Goal: Task Accomplishment & Management: Complete application form

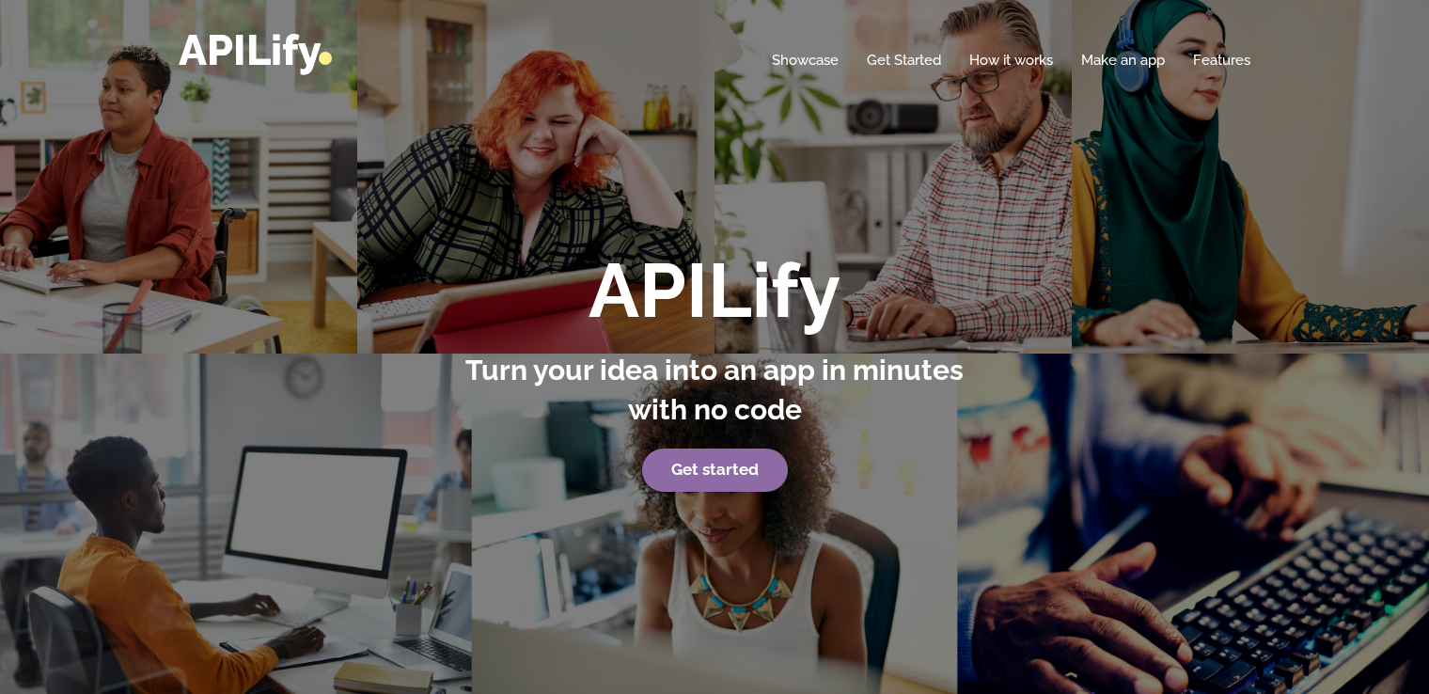
drag, startPoint x: 0, startPoint y: 0, endPoint x: 695, endPoint y: 477, distance: 843.1
click at [695, 477] on strong "Get started" at bounding box center [714, 469] width 87 height 19
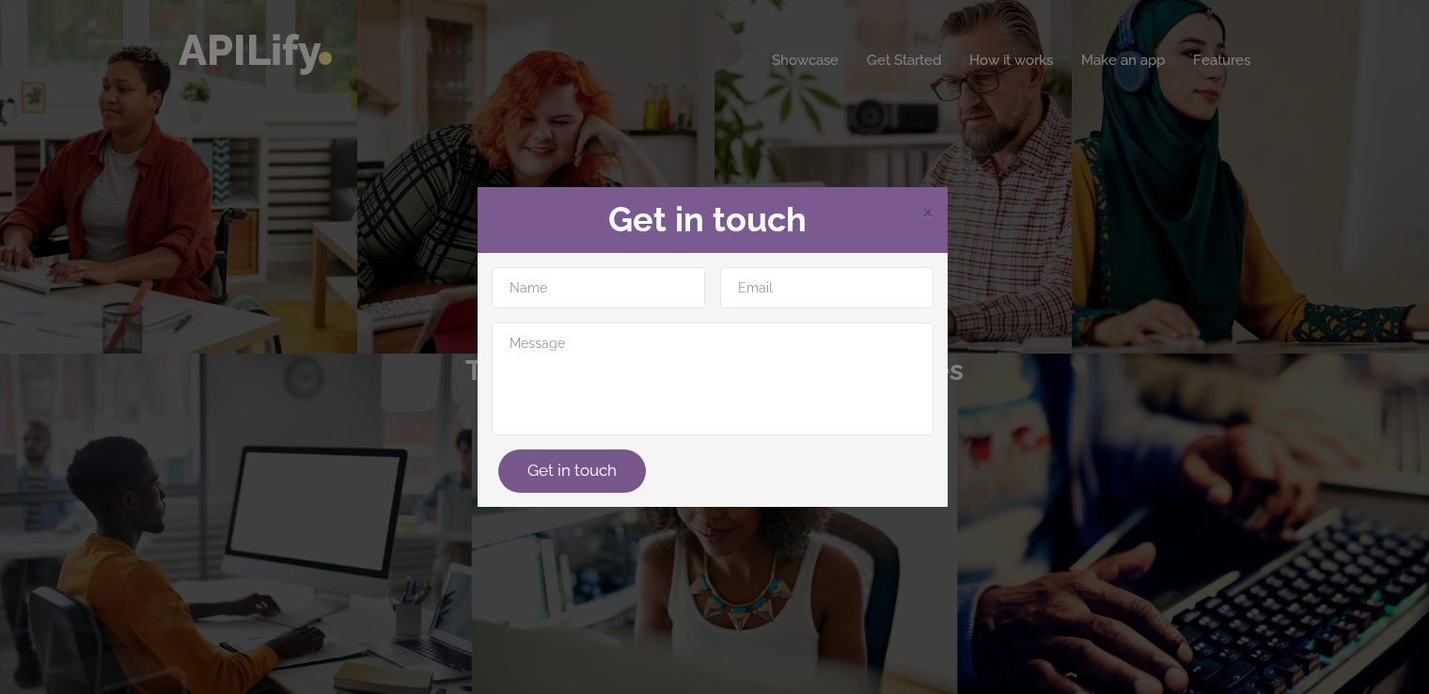
click at [1056, 393] on div "× Get in touch Get in touch" at bounding box center [714, 347] width 1429 height 694
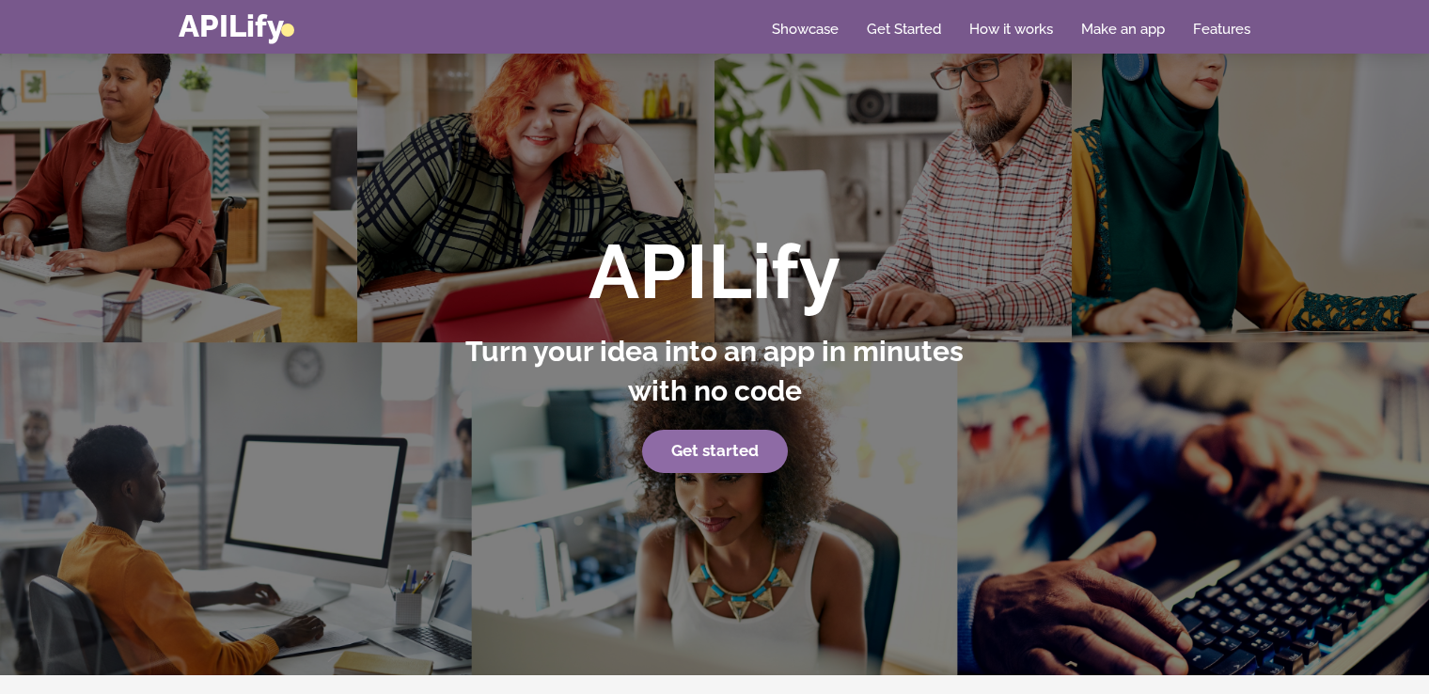
scroll to position [18, 0]
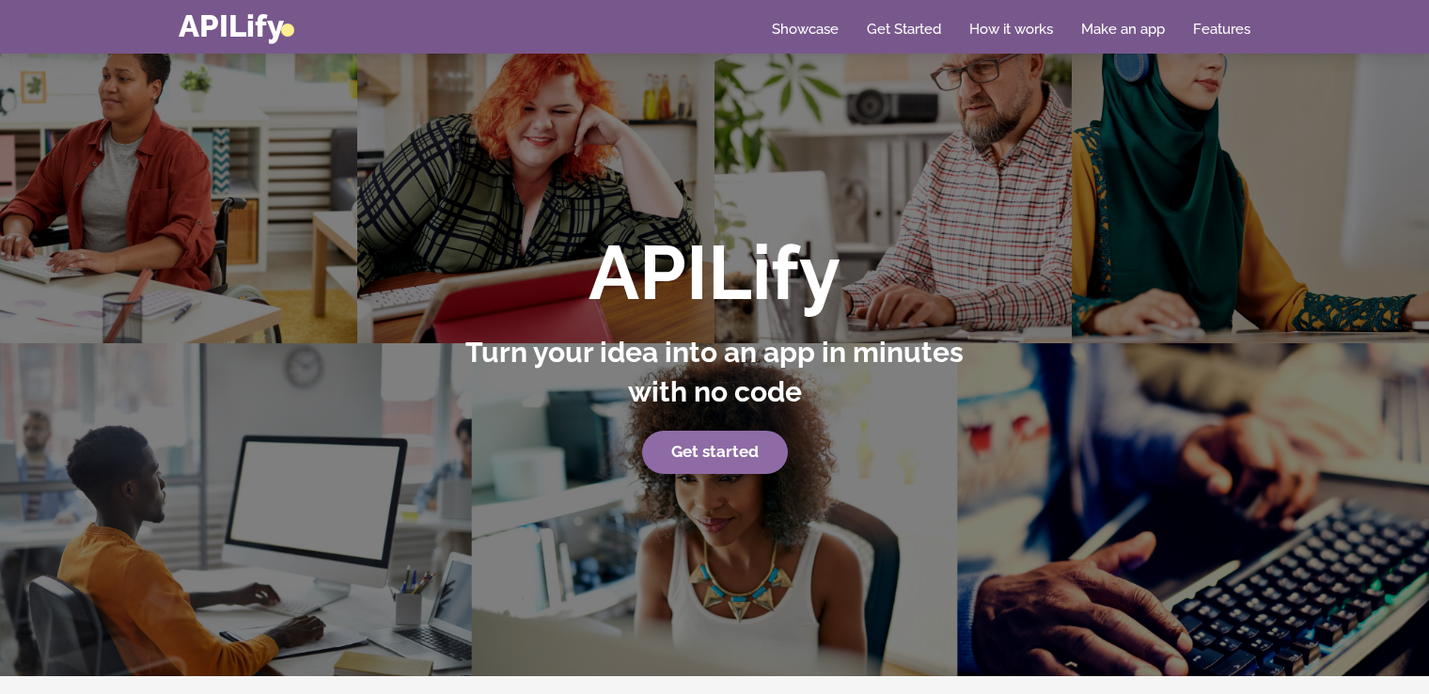
click at [737, 432] on p "Get started" at bounding box center [715, 451] width 522 height 43
click at [1114, 27] on link "Make an app" at bounding box center [1123, 29] width 84 height 19
click at [1125, 24] on link "Make an app" at bounding box center [1123, 29] width 84 height 19
click at [1105, 39] on div "Home Showcase Get Started How it works Make an app Features" at bounding box center [714, 26] width 1071 height 33
click at [1119, 28] on link "Make an app" at bounding box center [1123, 29] width 84 height 19
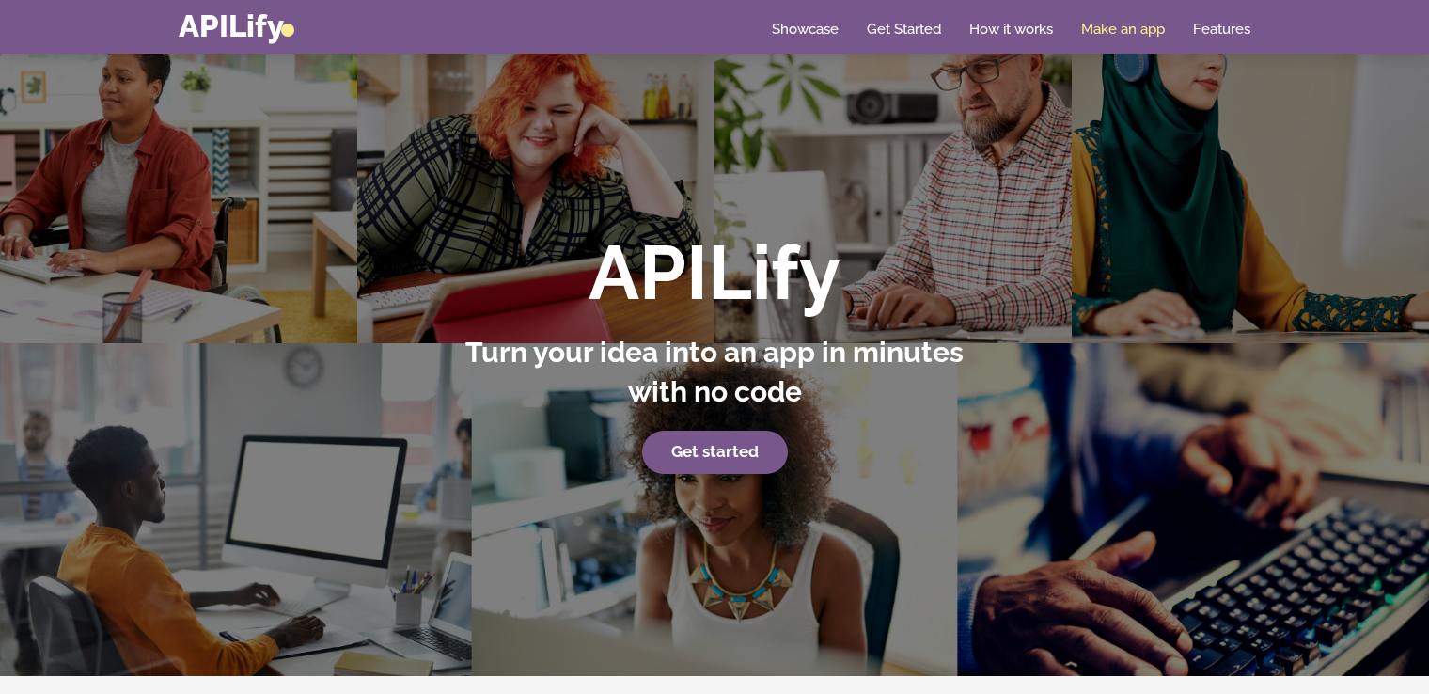
click at [1119, 28] on link "Make an app" at bounding box center [1123, 29] width 84 height 19
click at [686, 443] on link "Get started" at bounding box center [715, 451] width 146 height 43
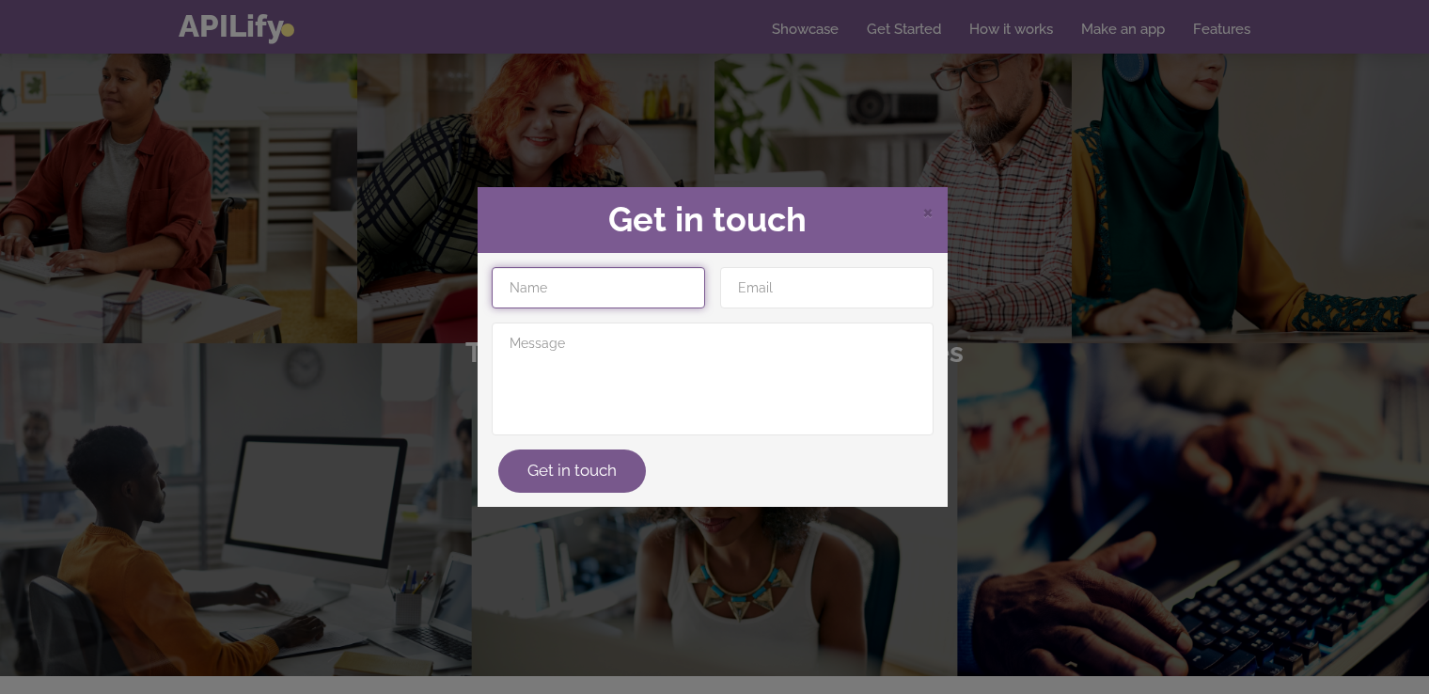
click at [662, 307] on input "text" at bounding box center [598, 287] width 213 height 41
type input "[PERSON_NAME]"
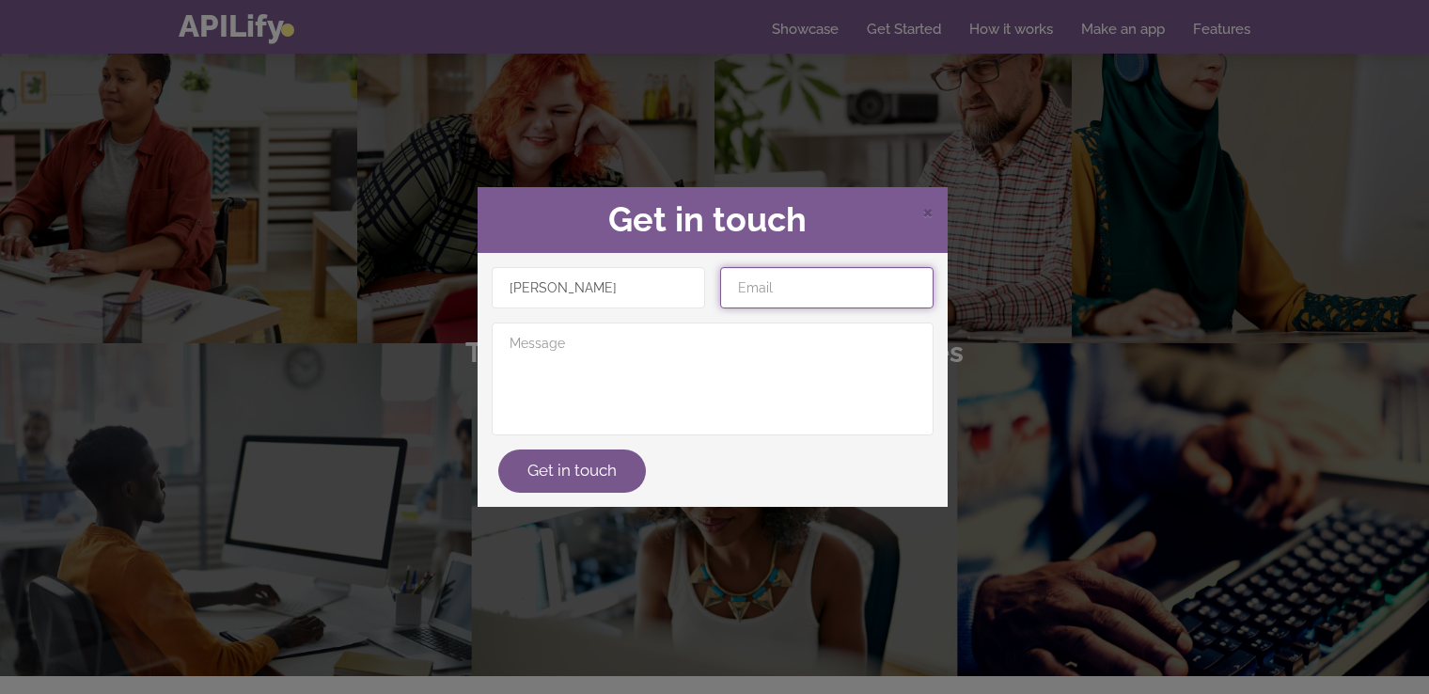
click at [777, 292] on input "email" at bounding box center [826, 287] width 213 height 41
type input "[EMAIL_ADDRESS][DOMAIN_NAME]"
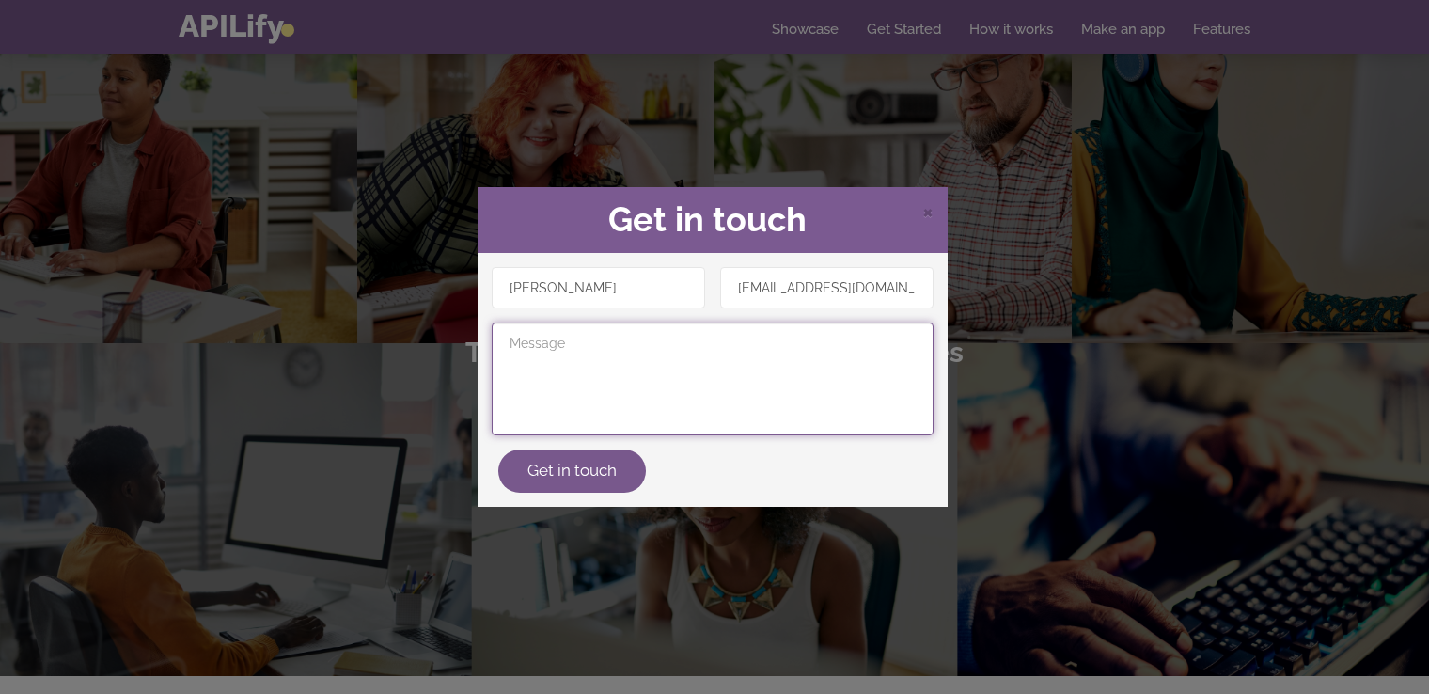
click at [672, 376] on textarea at bounding box center [713, 378] width 442 height 113
type textarea "i want to build simple apps"
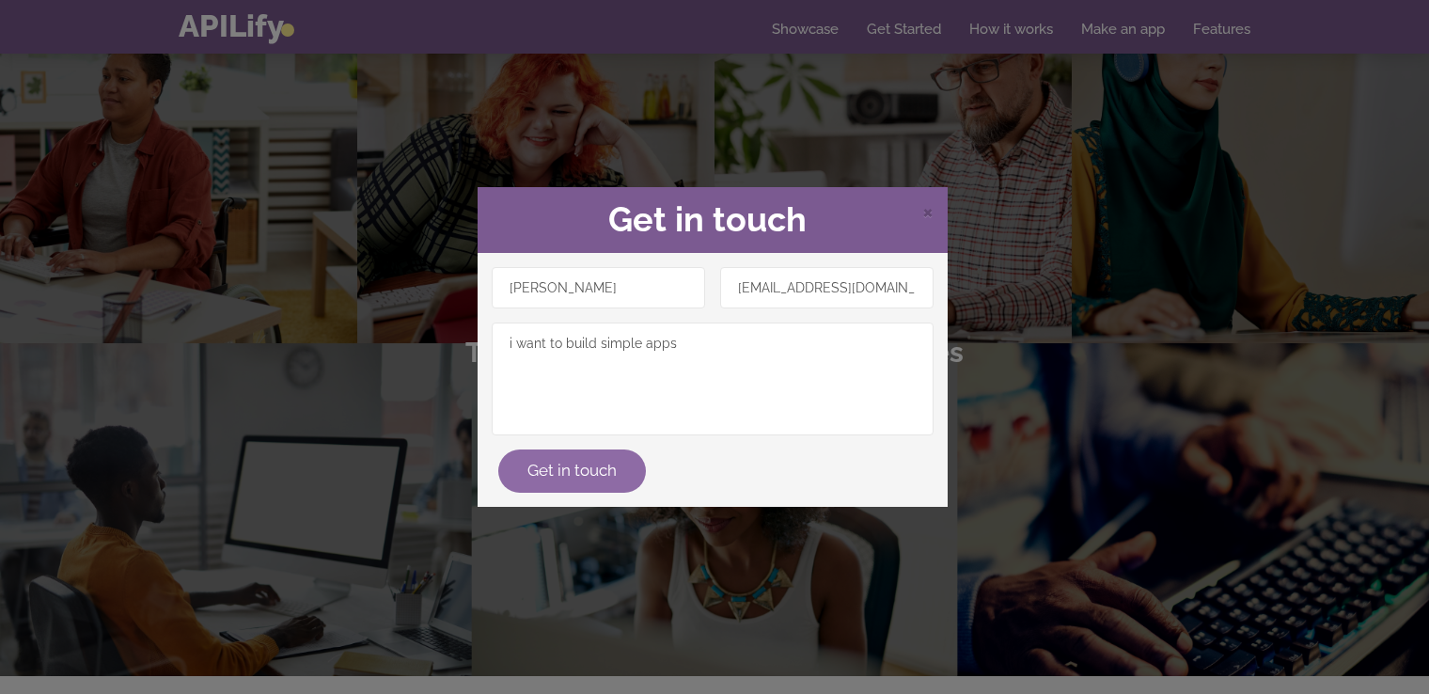
click at [600, 461] on button "Get in touch" at bounding box center [572, 470] width 148 height 43
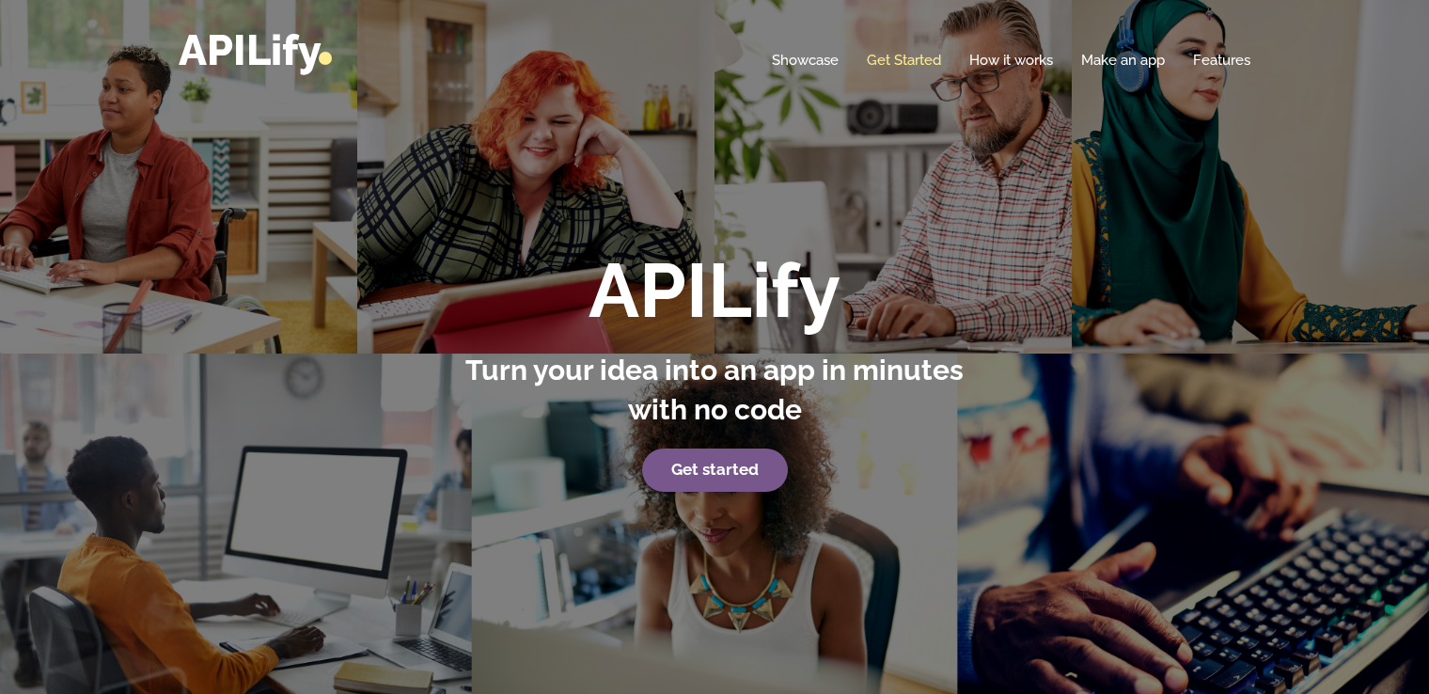
click at [910, 60] on link "Get Started" at bounding box center [904, 60] width 74 height 19
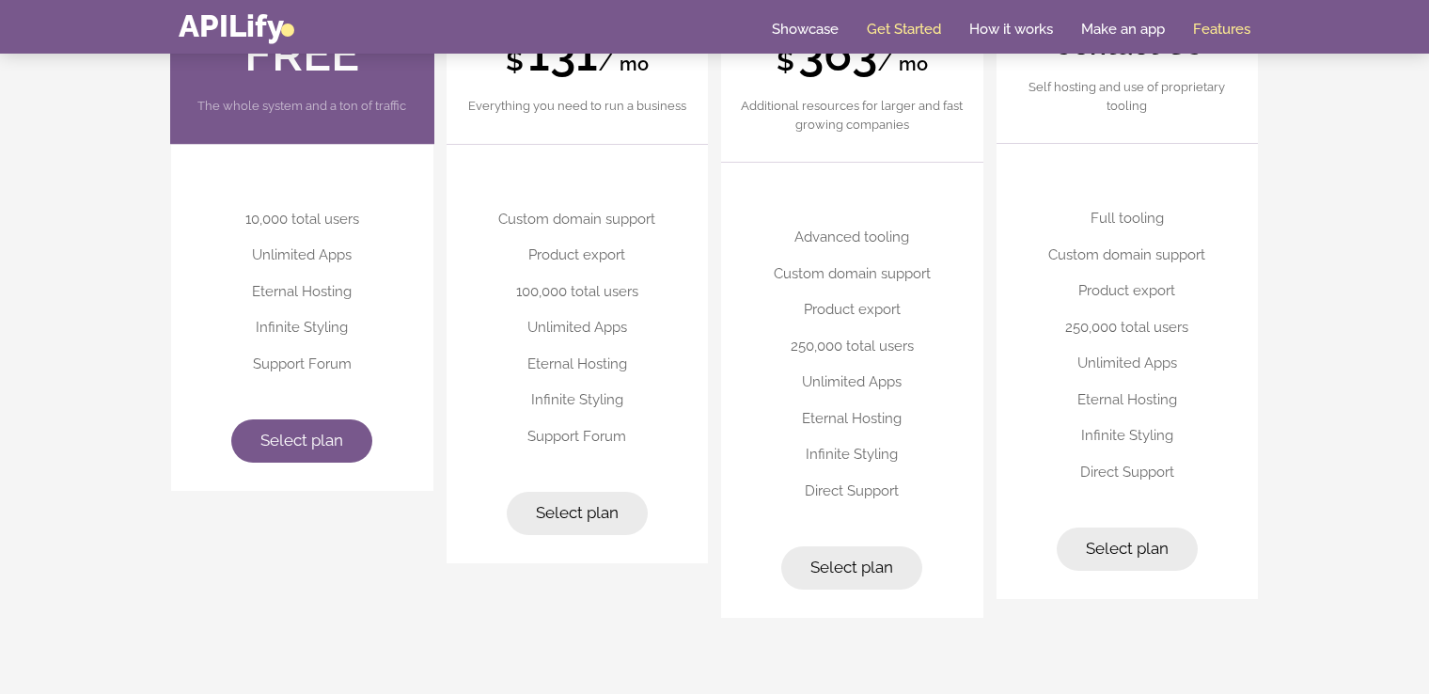
scroll to position [4774, 0]
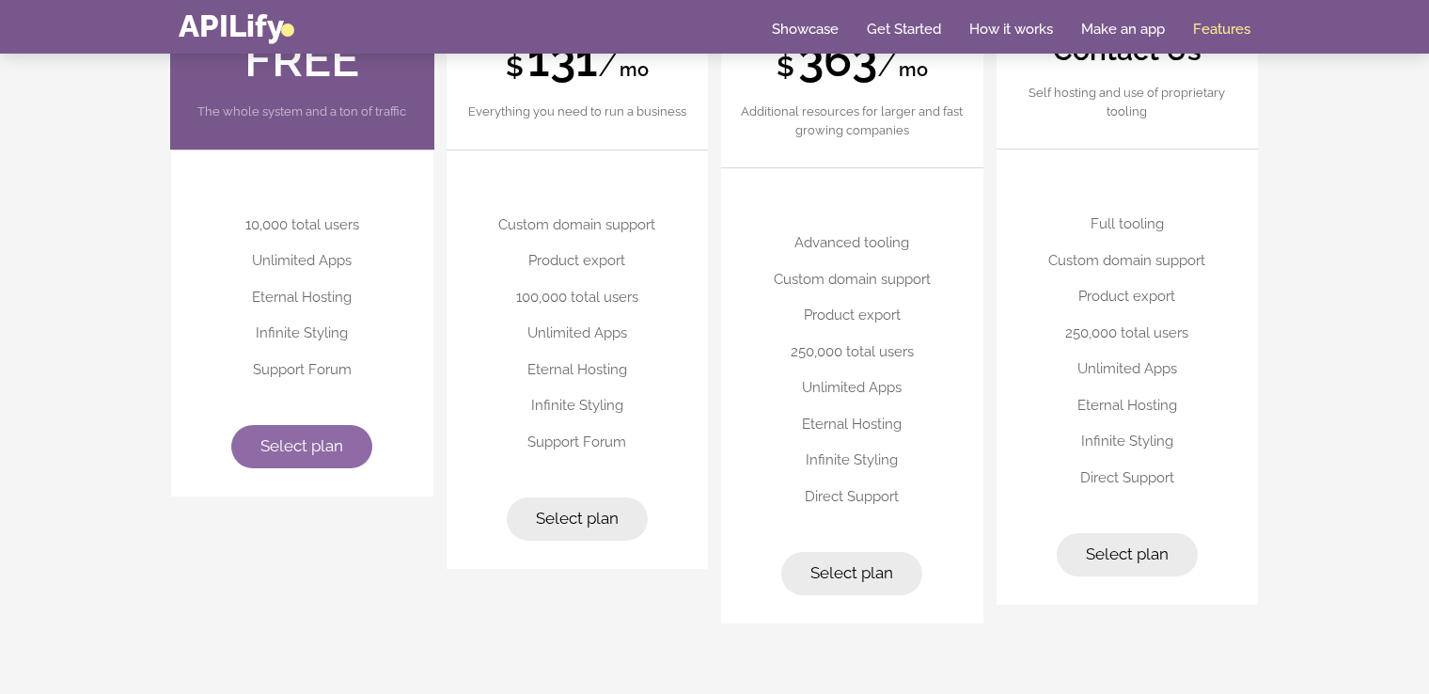
click at [312, 445] on span "Select plan" at bounding box center [301, 445] width 83 height 19
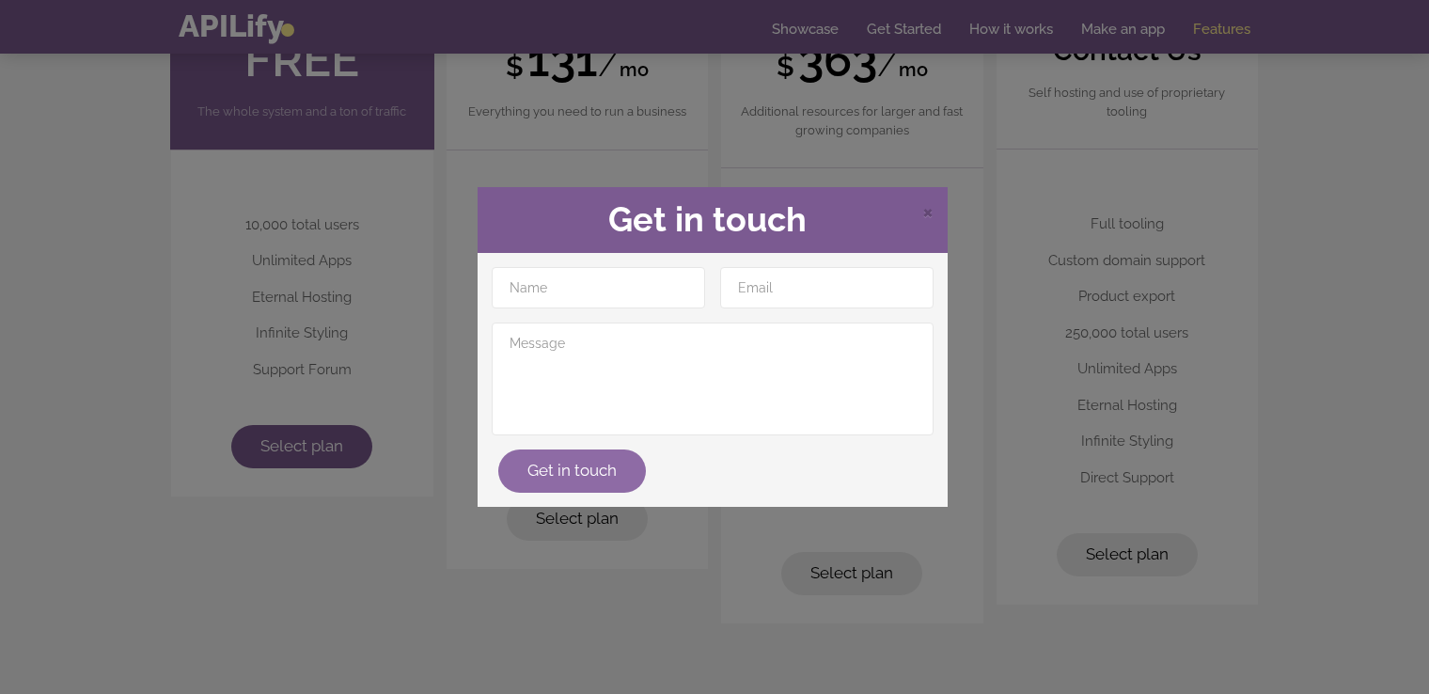
click at [546, 465] on button "Get in touch" at bounding box center [572, 470] width 148 height 43
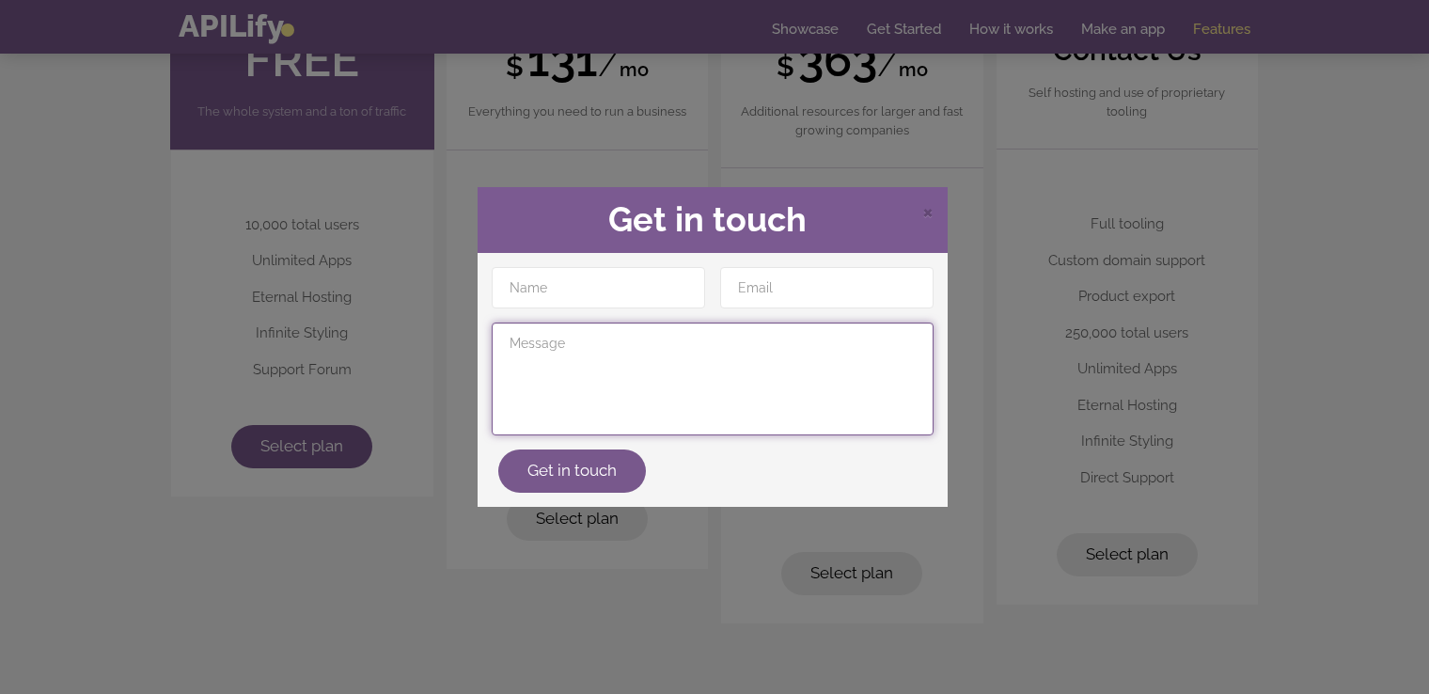
click at [721, 363] on textarea at bounding box center [713, 378] width 442 height 113
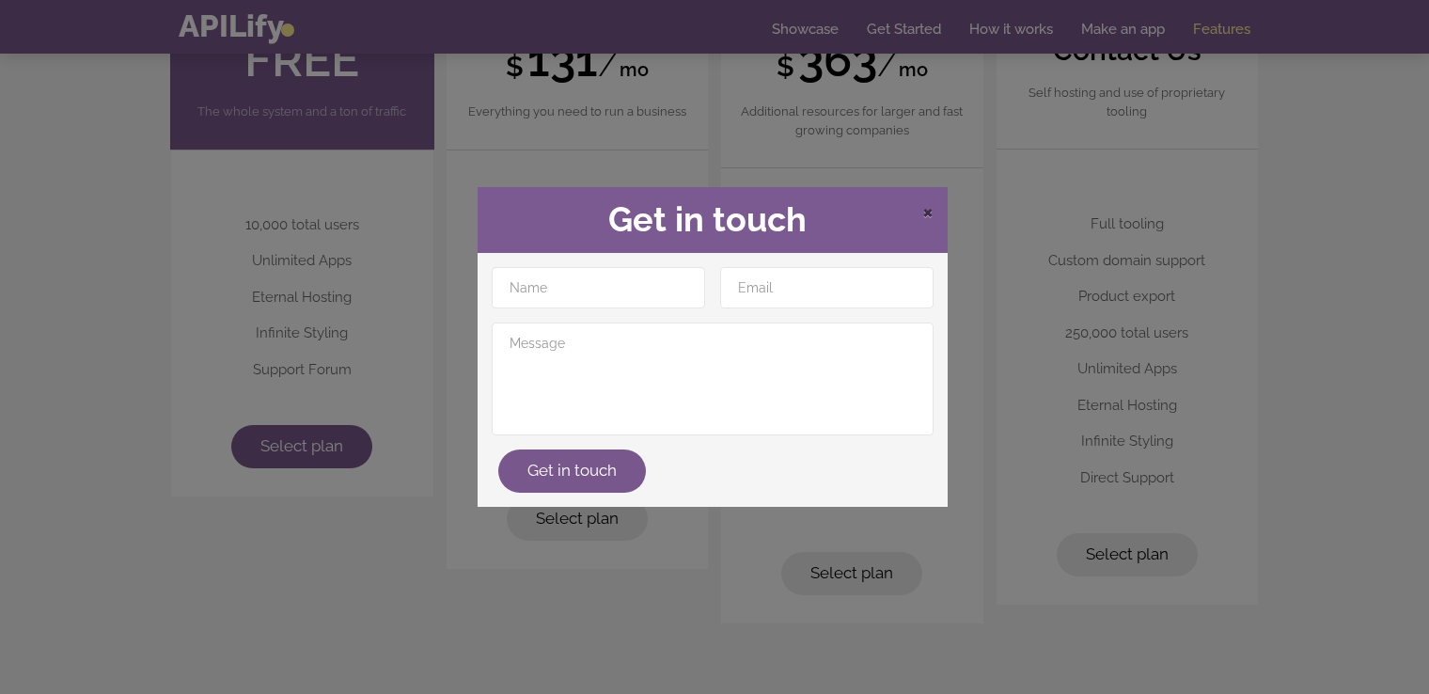
click at [930, 215] on span "×" at bounding box center [927, 210] width 11 height 28
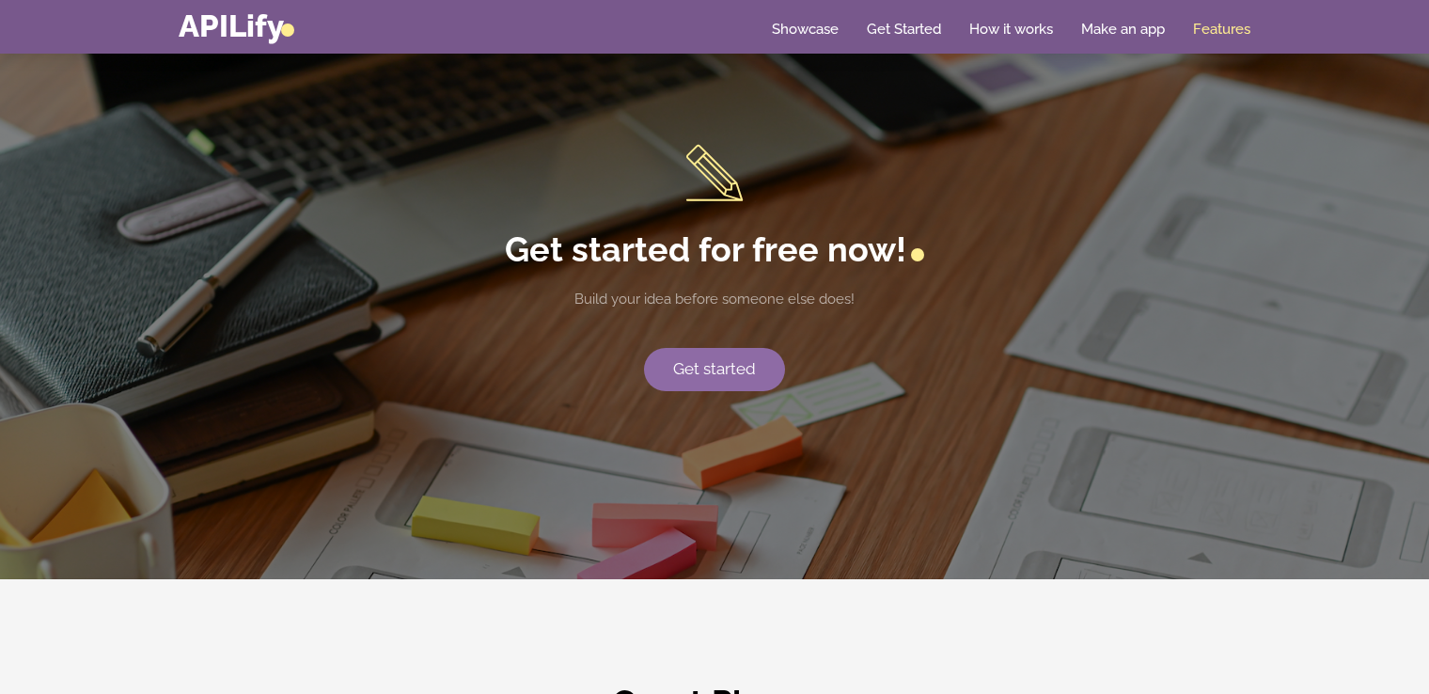
scroll to position [3827, 0]
click at [688, 370] on link "Get started" at bounding box center [714, 368] width 141 height 43
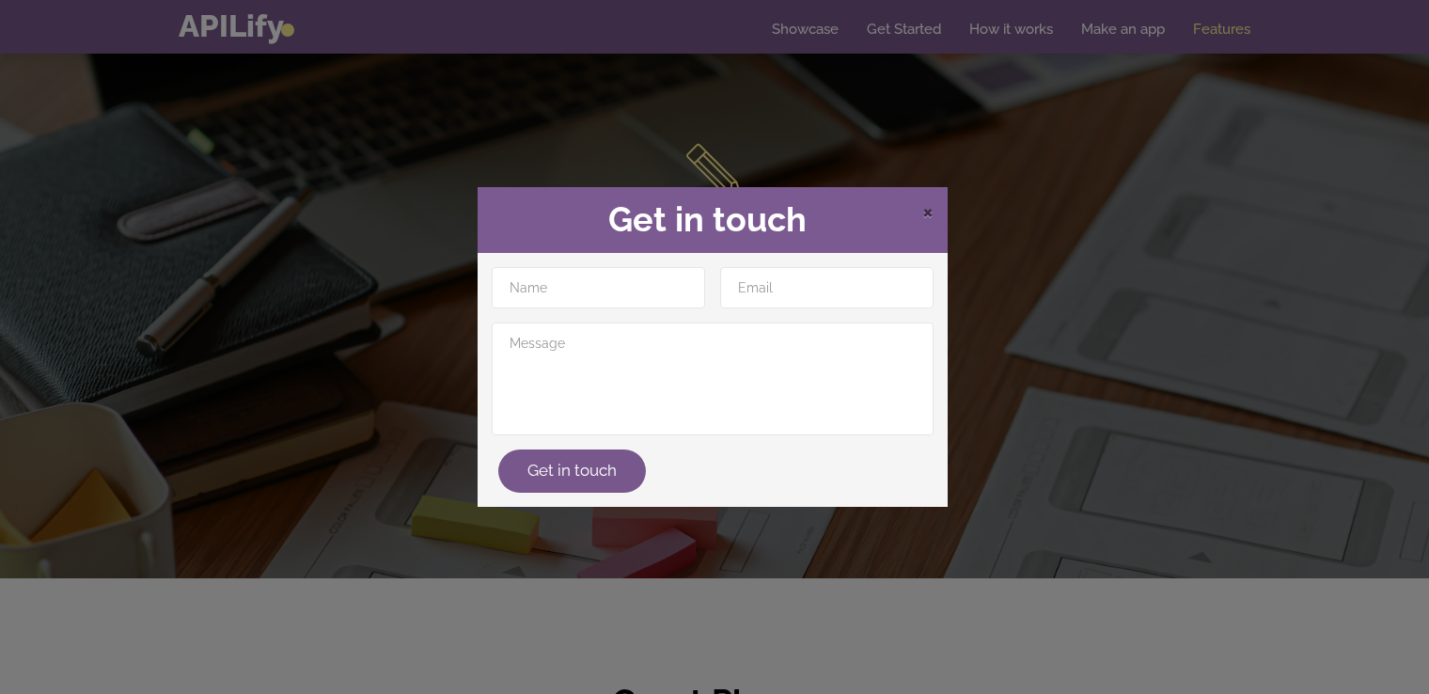
click at [932, 212] on span "×" at bounding box center [927, 210] width 11 height 28
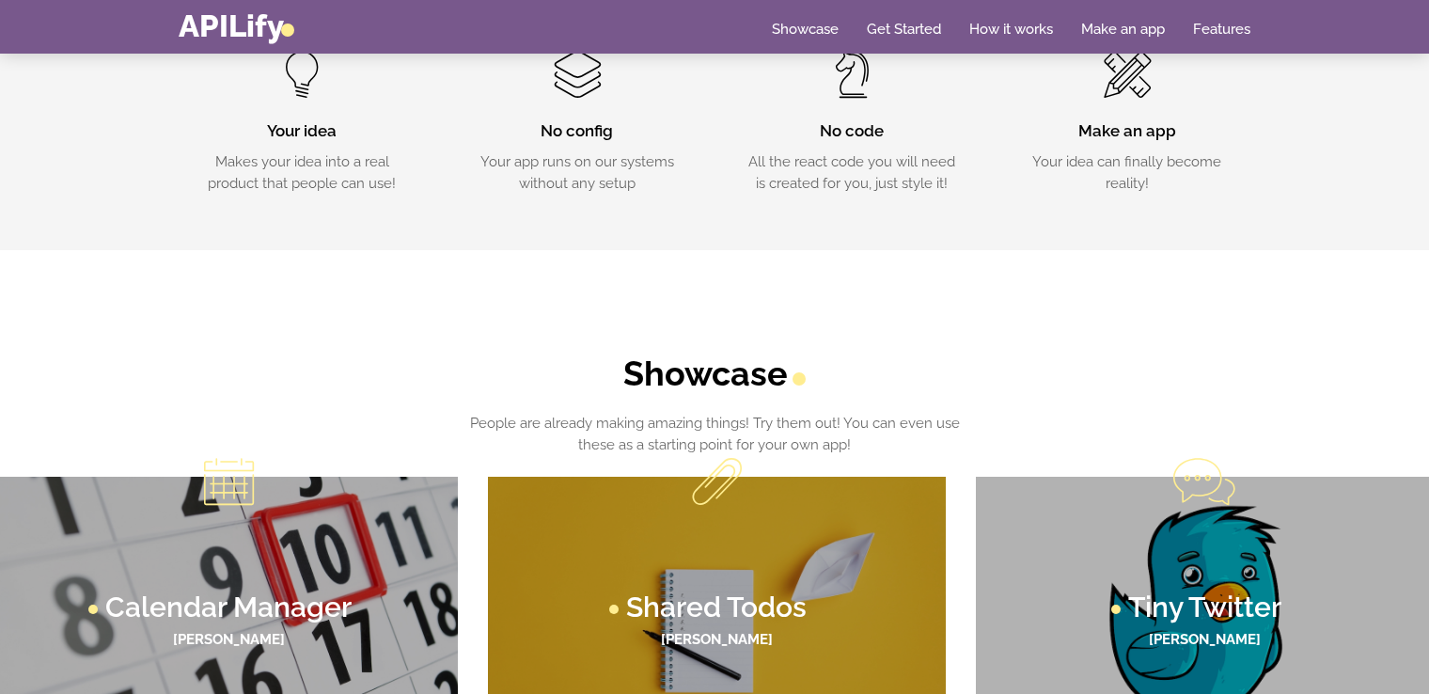
scroll to position [0, 0]
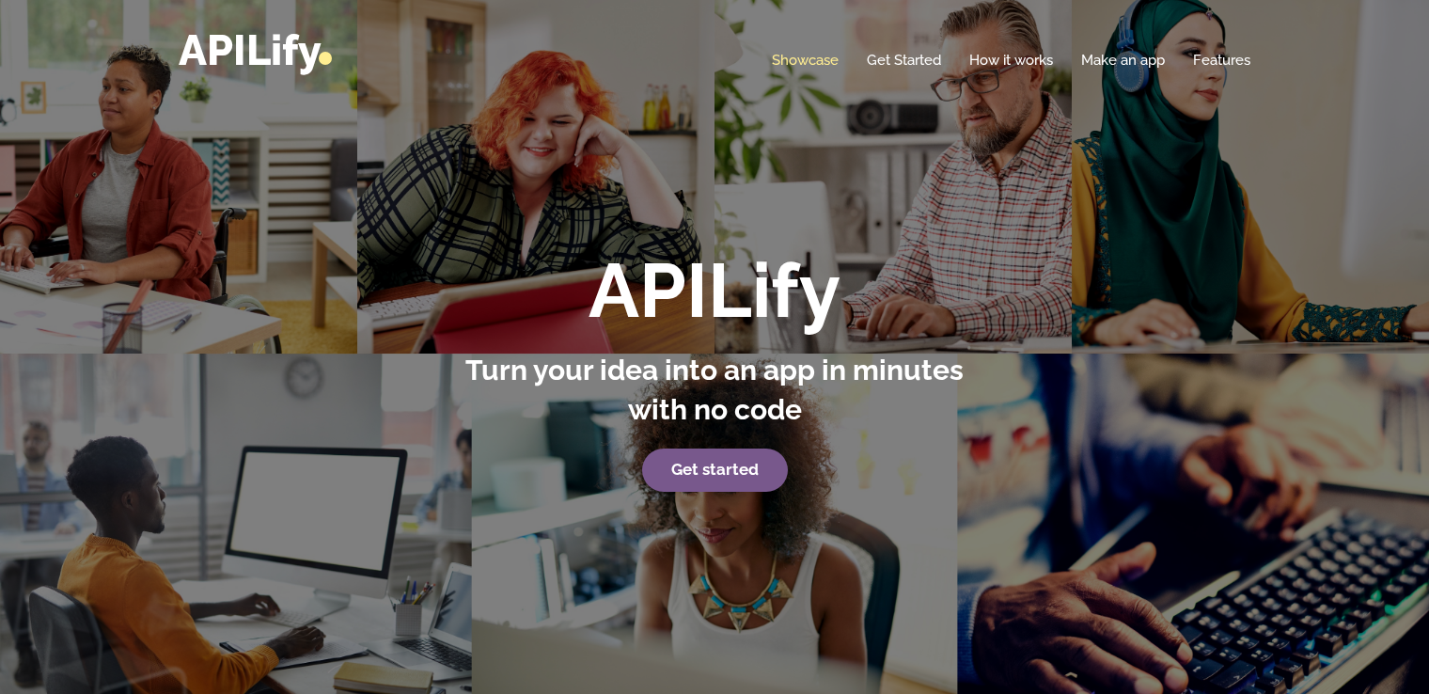
click at [814, 68] on link "Showcase" at bounding box center [805, 60] width 67 height 19
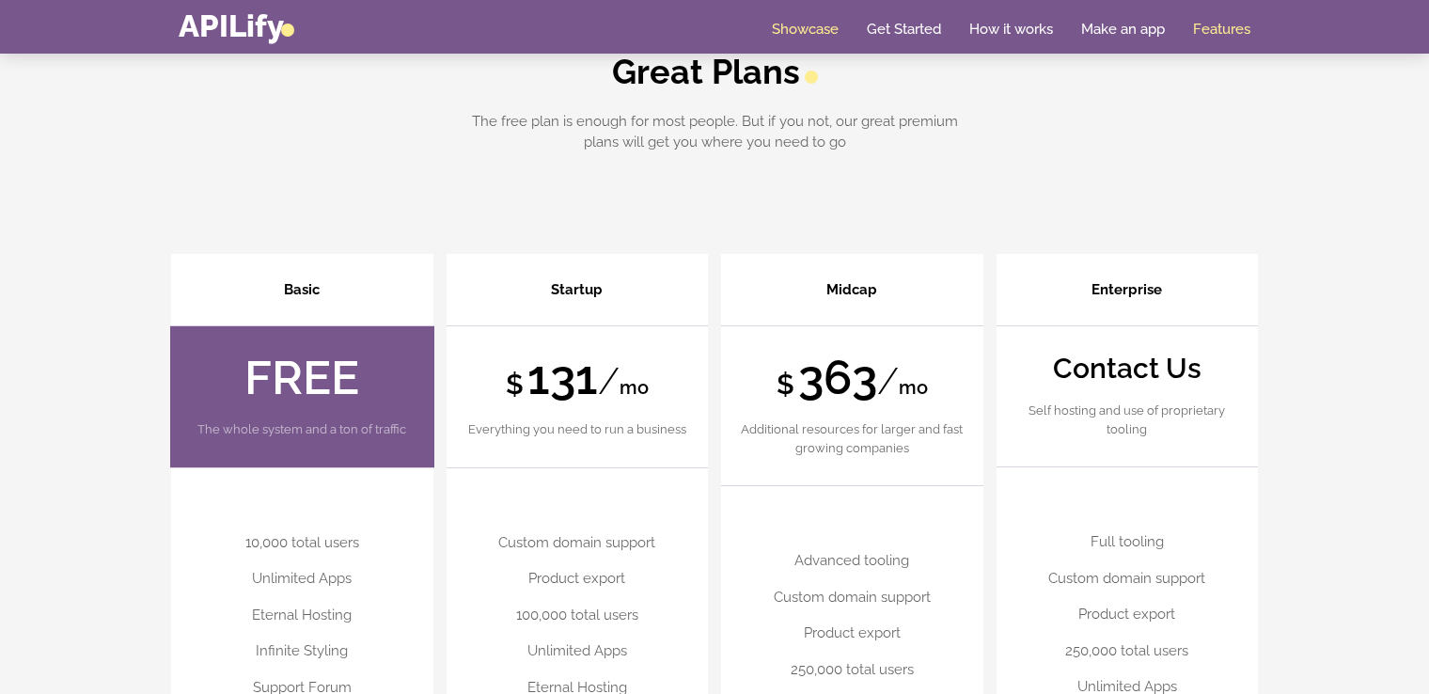
scroll to position [4480, 0]
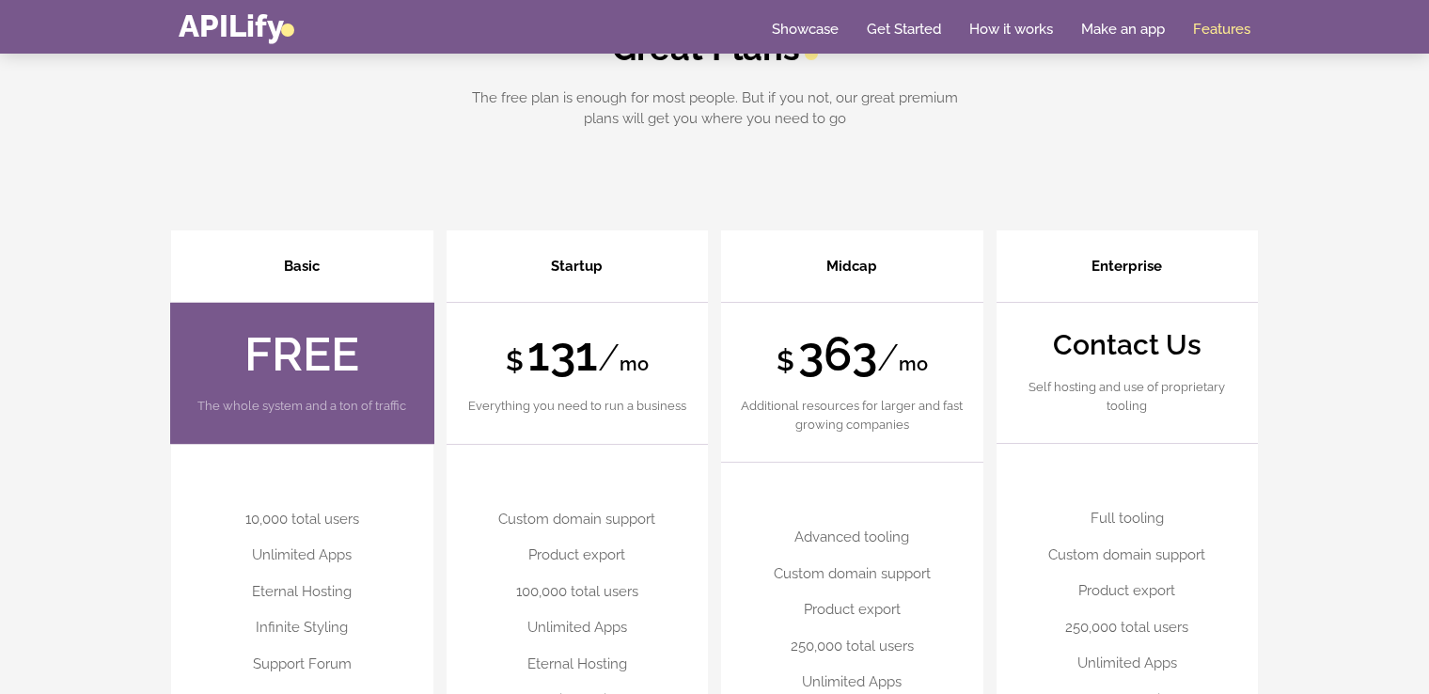
click at [276, 351] on strong "FREE" at bounding box center [301, 353] width 115 height 55
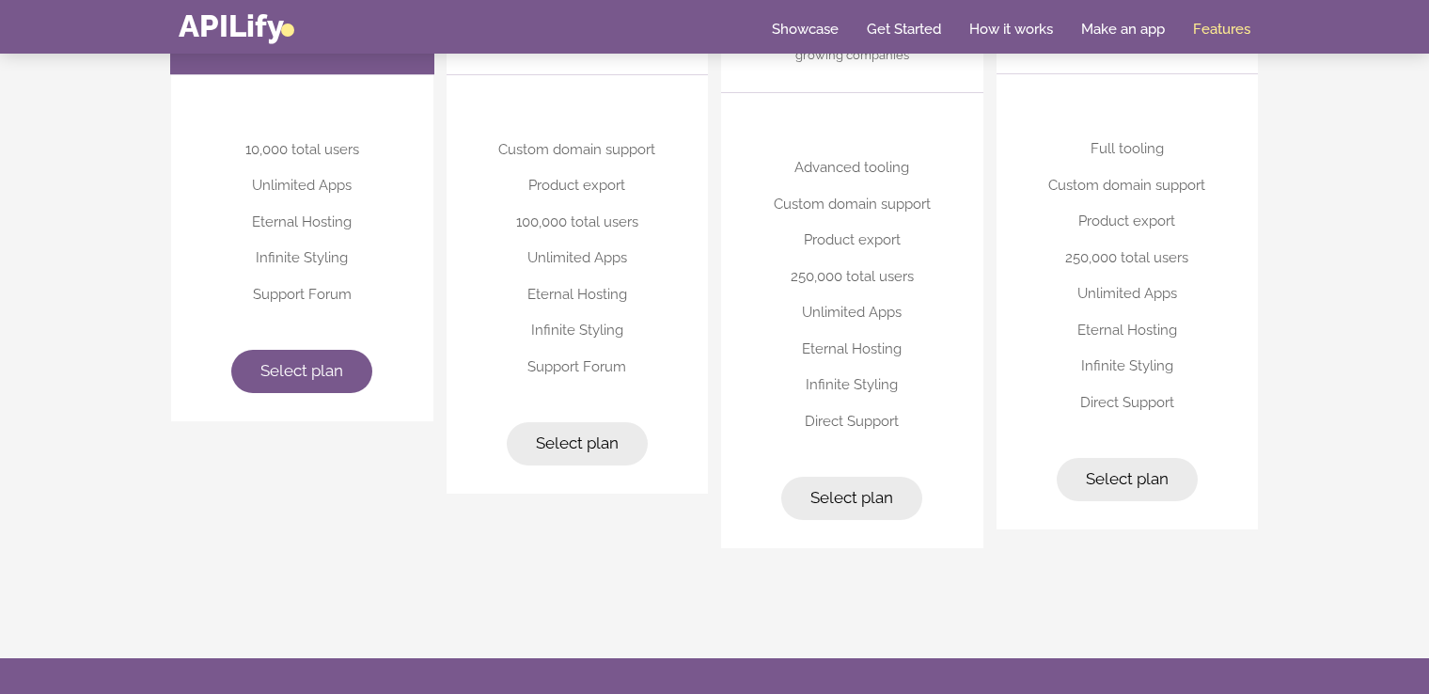
scroll to position [4856, 0]
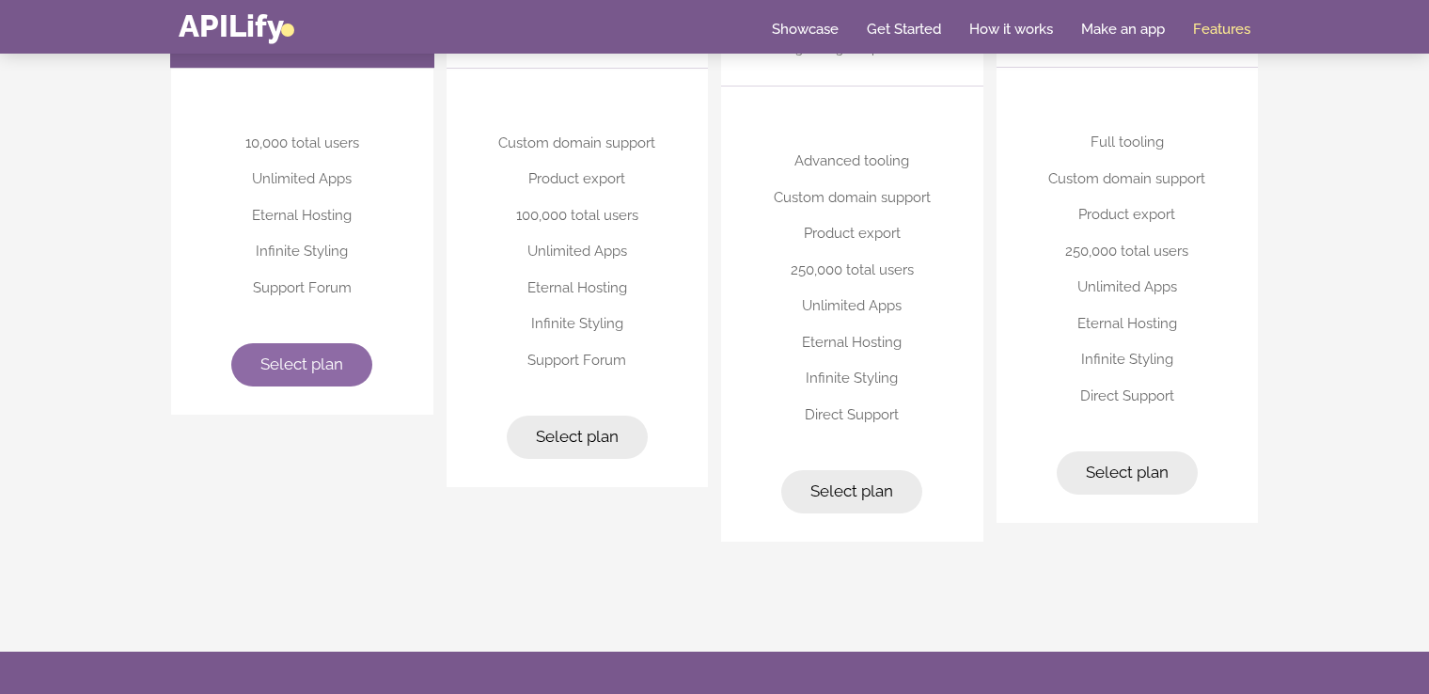
click at [277, 351] on link "Select plan" at bounding box center [301, 364] width 141 height 43
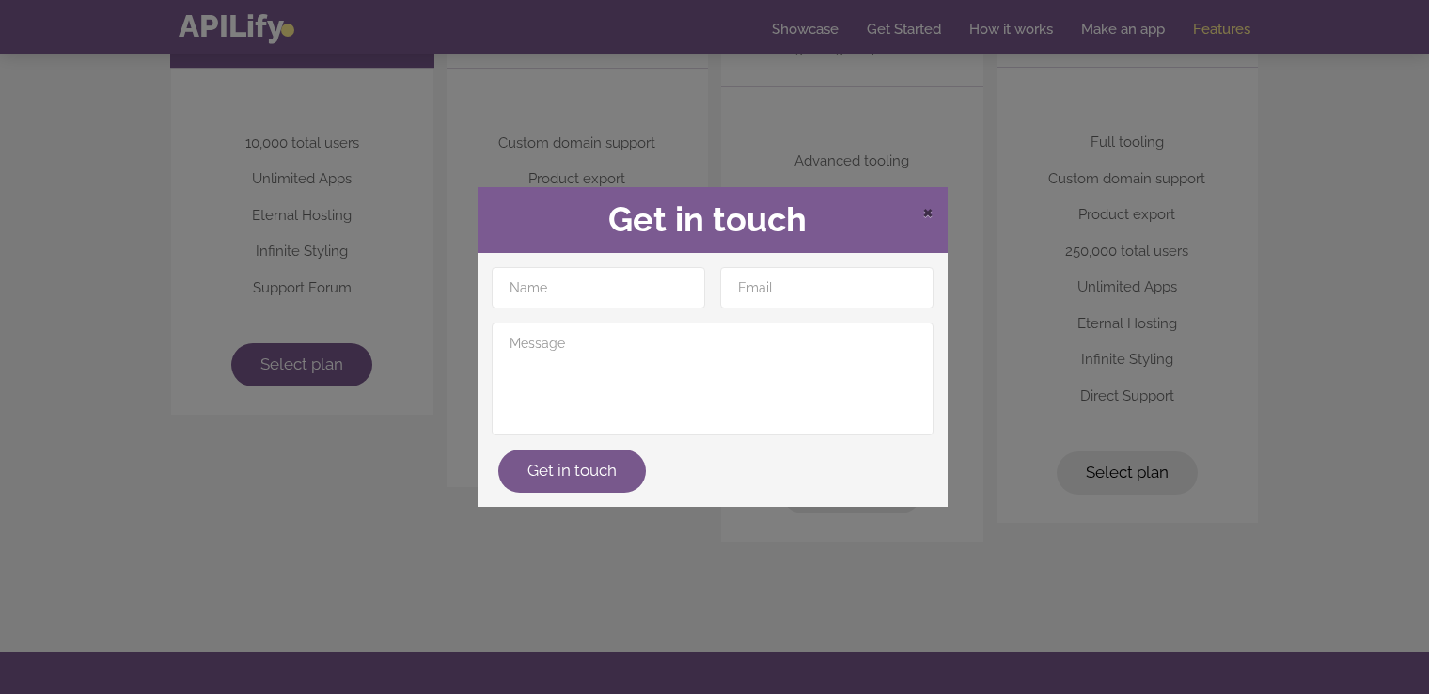
click at [925, 204] on span "×" at bounding box center [927, 210] width 11 height 28
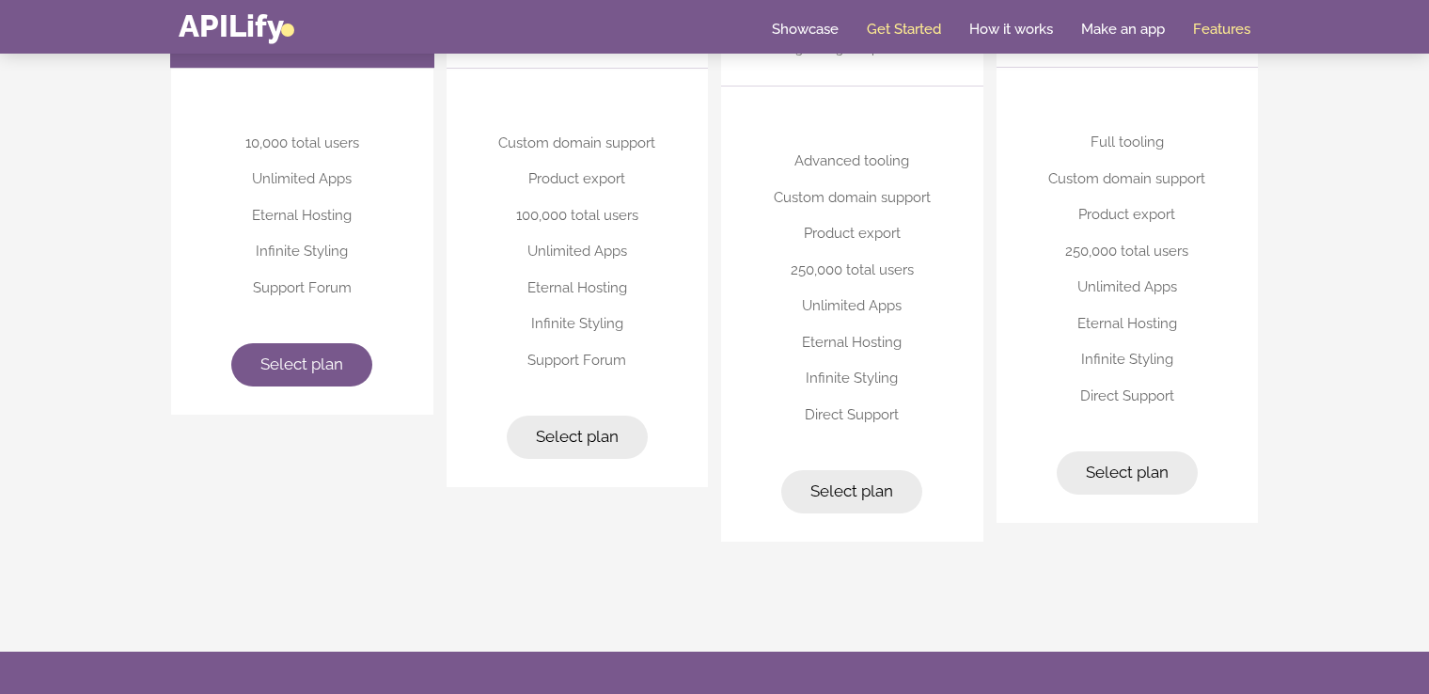
click at [910, 32] on link "Get Started" at bounding box center [904, 29] width 74 height 19
